Goal: Transaction & Acquisition: Purchase product/service

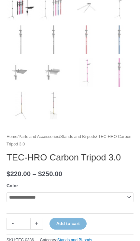
scroll to position [243, 0]
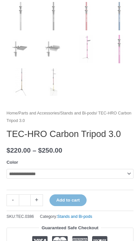
click at [117, 173] on select "**********" at bounding box center [70, 174] width 127 height 10
select select "***"
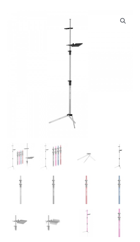
scroll to position [0, 0]
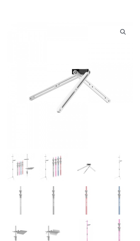
scroll to position [58, 0]
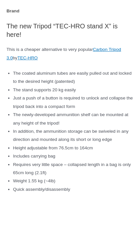
scroll to position [453, 0]
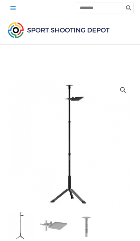
click at [13, 9] on icon "Main menu toggle" at bounding box center [13, 8] width 7 height 7
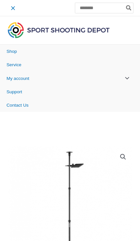
click at [10, 52] on span "Shop" at bounding box center [12, 51] width 10 height 5
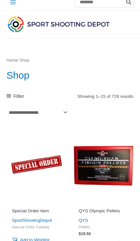
scroll to position [6, 0]
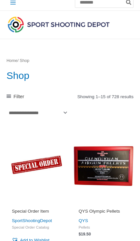
click at [18, 97] on span "Filter" at bounding box center [19, 96] width 11 height 9
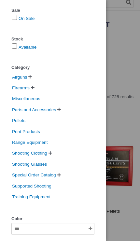
scroll to position [30, 0]
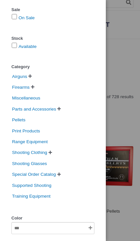
click at [38, 142] on span "Range Equipment" at bounding box center [29, 141] width 37 height 9
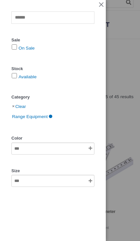
click at [98, 5] on div "Clear Sale On Sale Stock Available Category Clear Range Equipment Color Size" at bounding box center [53, 120] width 106 height 241
click at [103, 1] on div "Clear Sale On Sale Stock Available Category Clear Range Equipment Color Size" at bounding box center [53, 120] width 106 height 241
click at [98, 5] on div "Clear Sale On Sale Stock Available Category Clear Range Equipment Color Size" at bounding box center [53, 120] width 106 height 241
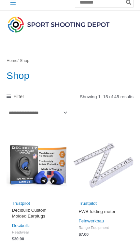
click at [121, 105] on div "**********" at bounding box center [70, 108] width 127 height 32
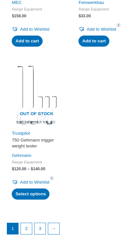
scroll to position [1187, 0]
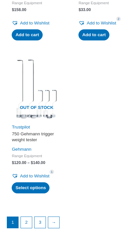
click at [24, 217] on link "2" at bounding box center [26, 222] width 11 height 11
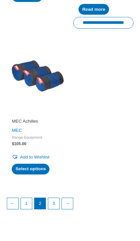
scroll to position [1223, 0]
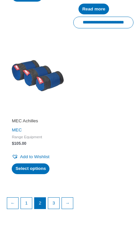
click at [56, 198] on link "3" at bounding box center [53, 203] width 11 height 11
click at [31, 118] on h2 "MEC Achilles" at bounding box center [37, 121] width 50 height 6
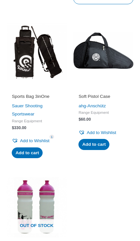
scroll to position [1068, 0]
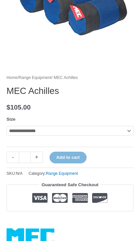
click at [112, 131] on select "**********" at bounding box center [70, 131] width 127 height 10
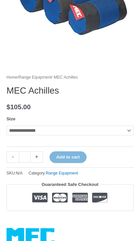
select select "*"
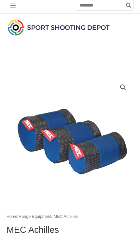
scroll to position [0, 0]
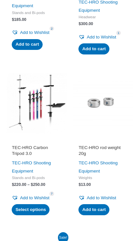
scroll to position [417, 0]
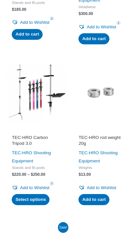
click at [35, 123] on img at bounding box center [37, 93] width 60 height 60
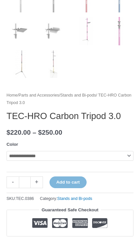
click at [99, 157] on select "**********" at bounding box center [70, 156] width 127 height 10
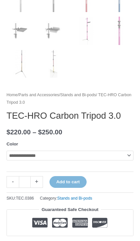
select select "***"
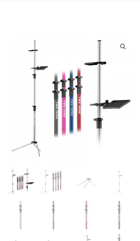
scroll to position [0, 0]
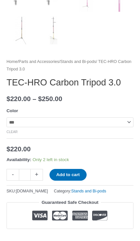
click at [37, 174] on link "+" at bounding box center [37, 174] width 12 height 11
type input "*"
click at [76, 174] on button "Add to cart" at bounding box center [68, 175] width 37 height 12
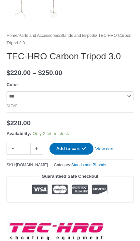
scroll to position [320, 0]
click at [111, 150] on link "View cart" at bounding box center [105, 148] width 22 height 10
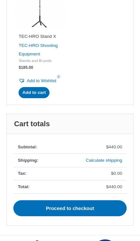
click at [96, 158] on link "Calculate shipping" at bounding box center [104, 160] width 37 height 5
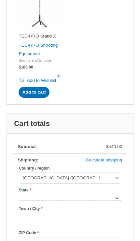
click at [87, 196] on span at bounding box center [70, 198] width 103 height 5
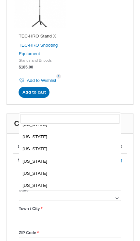
scroll to position [507, 0]
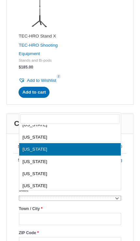
select select "**"
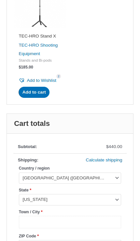
click at [74, 218] on input "Town / City *" at bounding box center [70, 222] width 103 height 12
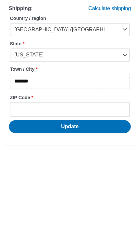
type input "*******"
click at [26, 200] on input "ZIP Code *" at bounding box center [70, 206] width 103 height 12
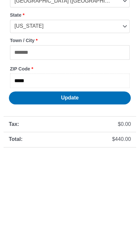
type input "*****"
click at [82, 191] on button "Update" at bounding box center [70, 196] width 105 height 11
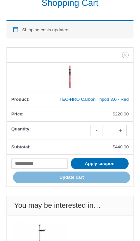
scroll to position [0, 0]
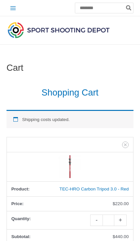
click at [90, 29] on img at bounding box center [59, 30] width 104 height 18
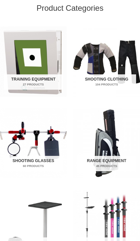
scroll to position [211, 0]
click at [125, 62] on img "Visit product category Shooting Clothing" at bounding box center [106, 61] width 67 height 71
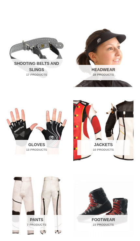
scroll to position [141, 0]
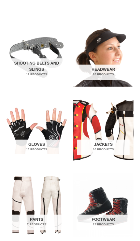
click at [115, 144] on img "Visit product category Jackets" at bounding box center [103, 130] width 60 height 64
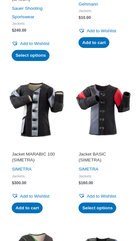
scroll to position [564, 0]
click at [108, 123] on img at bounding box center [103, 110] width 60 height 60
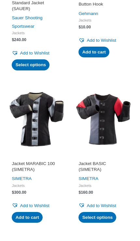
scroll to position [543, 0]
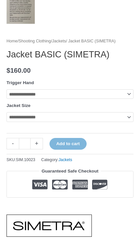
scroll to position [242, 0]
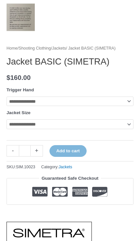
click at [102, 106] on select "**********" at bounding box center [70, 102] width 127 height 10
select select "*****"
click at [110, 129] on select "**********" at bounding box center [70, 125] width 127 height 10
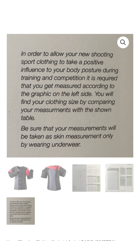
scroll to position [41, 0]
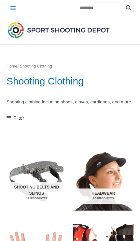
scroll to position [141, 0]
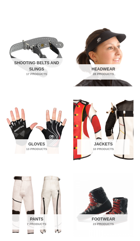
click at [40, 63] on img "Visit product category Shooting Belts and Slings" at bounding box center [37, 55] width 60 height 64
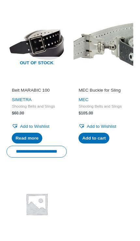
scroll to position [1081, 0]
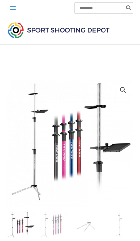
click at [95, 8] on input "Search for:" at bounding box center [104, 8] width 59 height 11
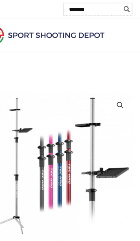
type input "********"
click at [125, 8] on button "Search" at bounding box center [129, 8] width 8 height 11
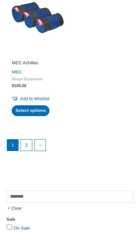
scroll to position [1247, 0]
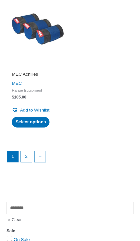
click at [41, 151] on link "→" at bounding box center [40, 156] width 11 height 11
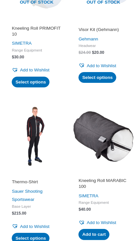
scroll to position [969, 0]
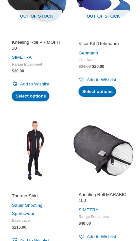
click at [115, 147] on img at bounding box center [103, 150] width 60 height 60
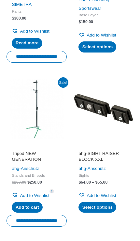
scroll to position [532, 0]
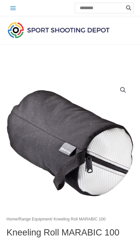
click at [12, 9] on icon "Main menu toggle" at bounding box center [13, 8] width 7 height 7
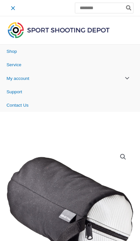
click at [10, 79] on span "My account" at bounding box center [18, 78] width 23 height 5
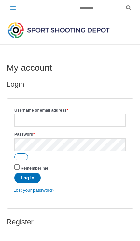
click at [14, 11] on button "Main Menu" at bounding box center [13, 8] width 13 height 13
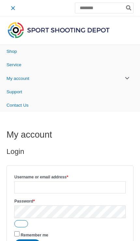
click at [11, 53] on span "Shop" at bounding box center [12, 51] width 10 height 5
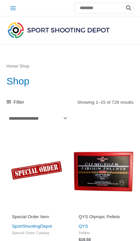
click at [137, 31] on div at bounding box center [70, 30] width 140 height 28
click at [92, 7] on input "Search for:" at bounding box center [104, 8] width 59 height 11
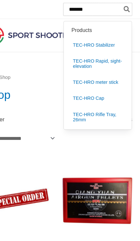
type input "*******"
click at [125, 8] on button "Search" at bounding box center [129, 8] width 8 height 11
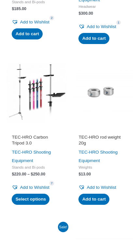
scroll to position [239, 0]
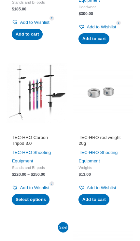
click at [21, 150] on link "TEC-HRO Shooting Equipment" at bounding box center [31, 156] width 39 height 13
